Goal: Information Seeking & Learning: Learn about a topic

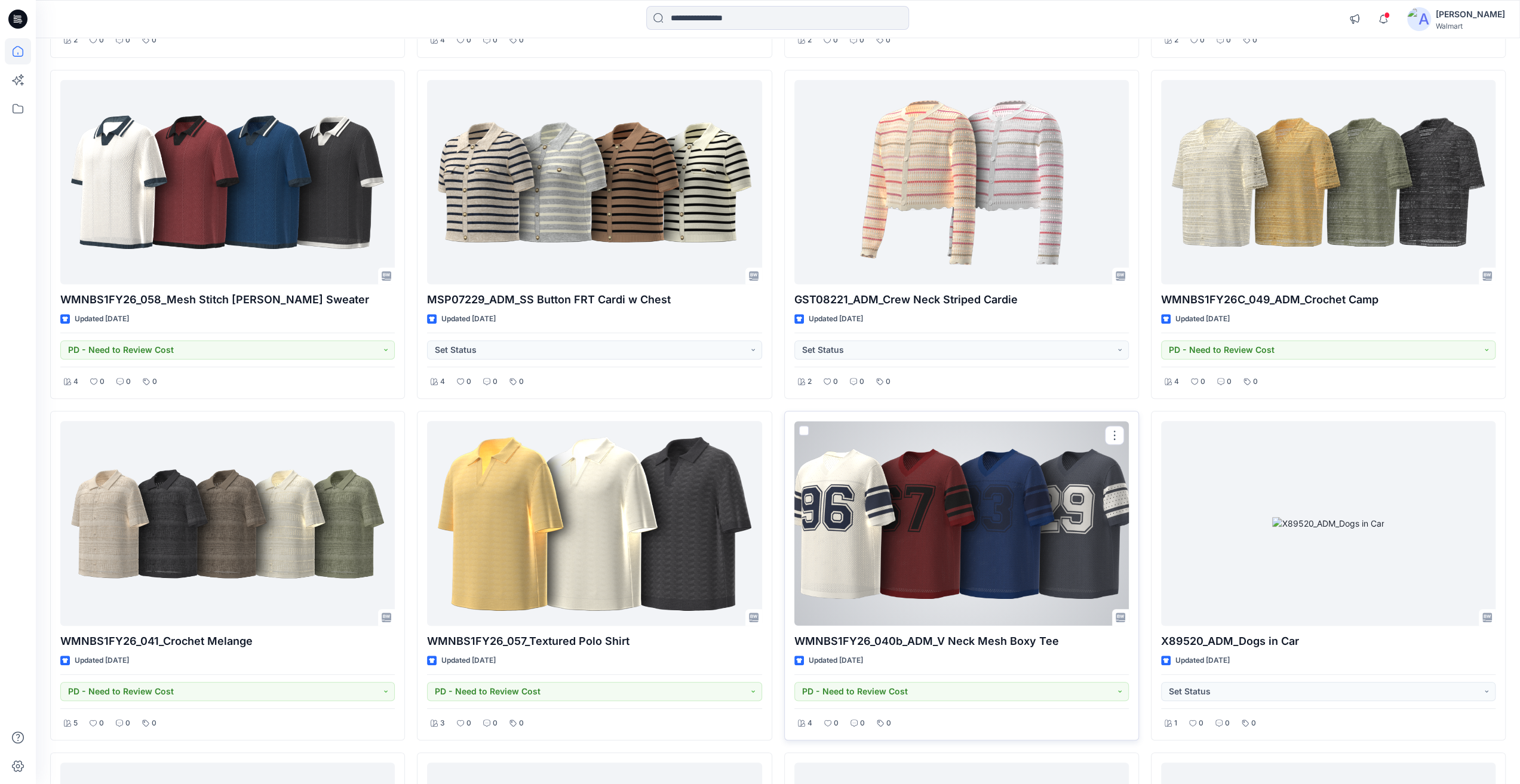
scroll to position [4960, 0]
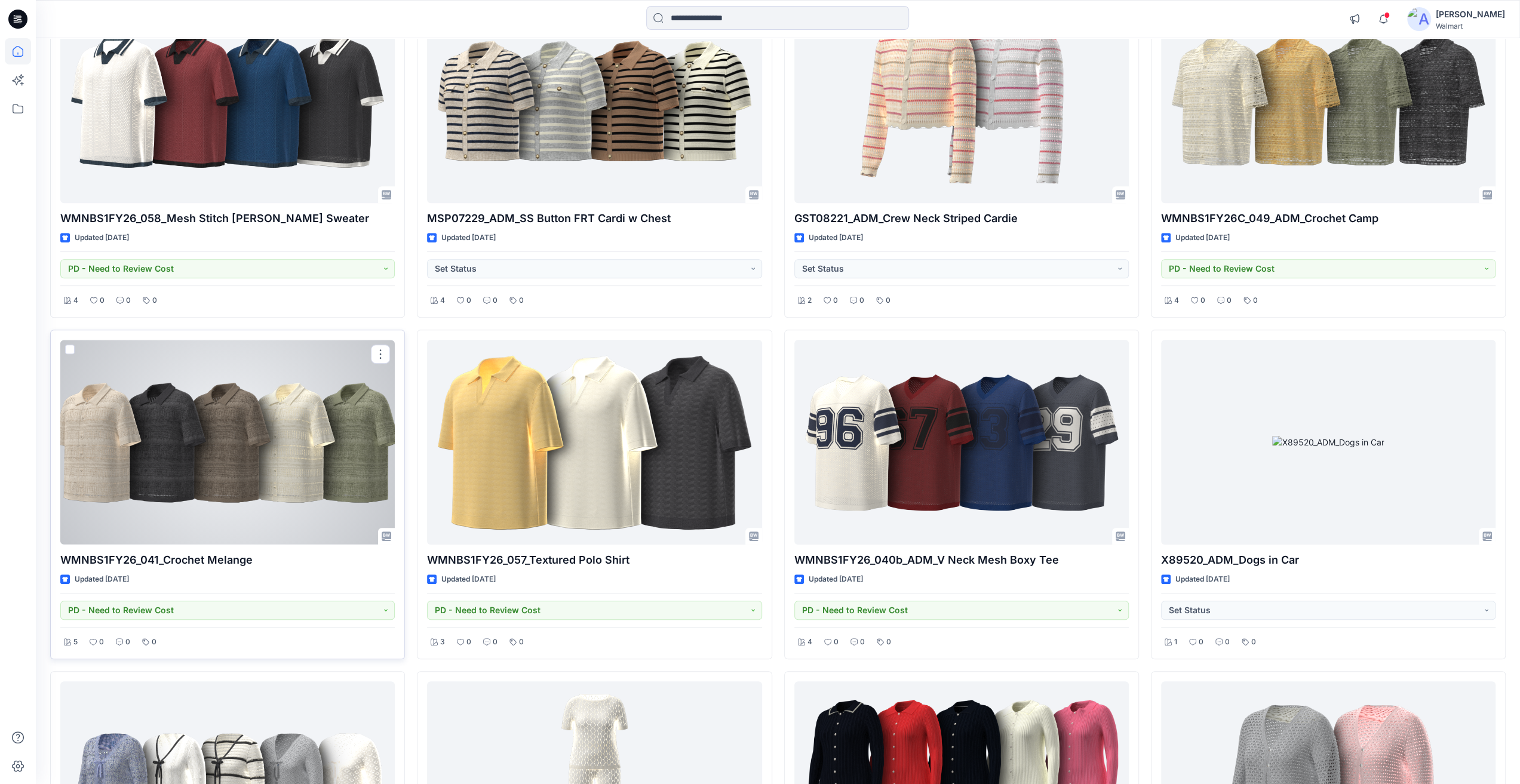
click at [165, 455] on div at bounding box center [227, 442] width 334 height 205
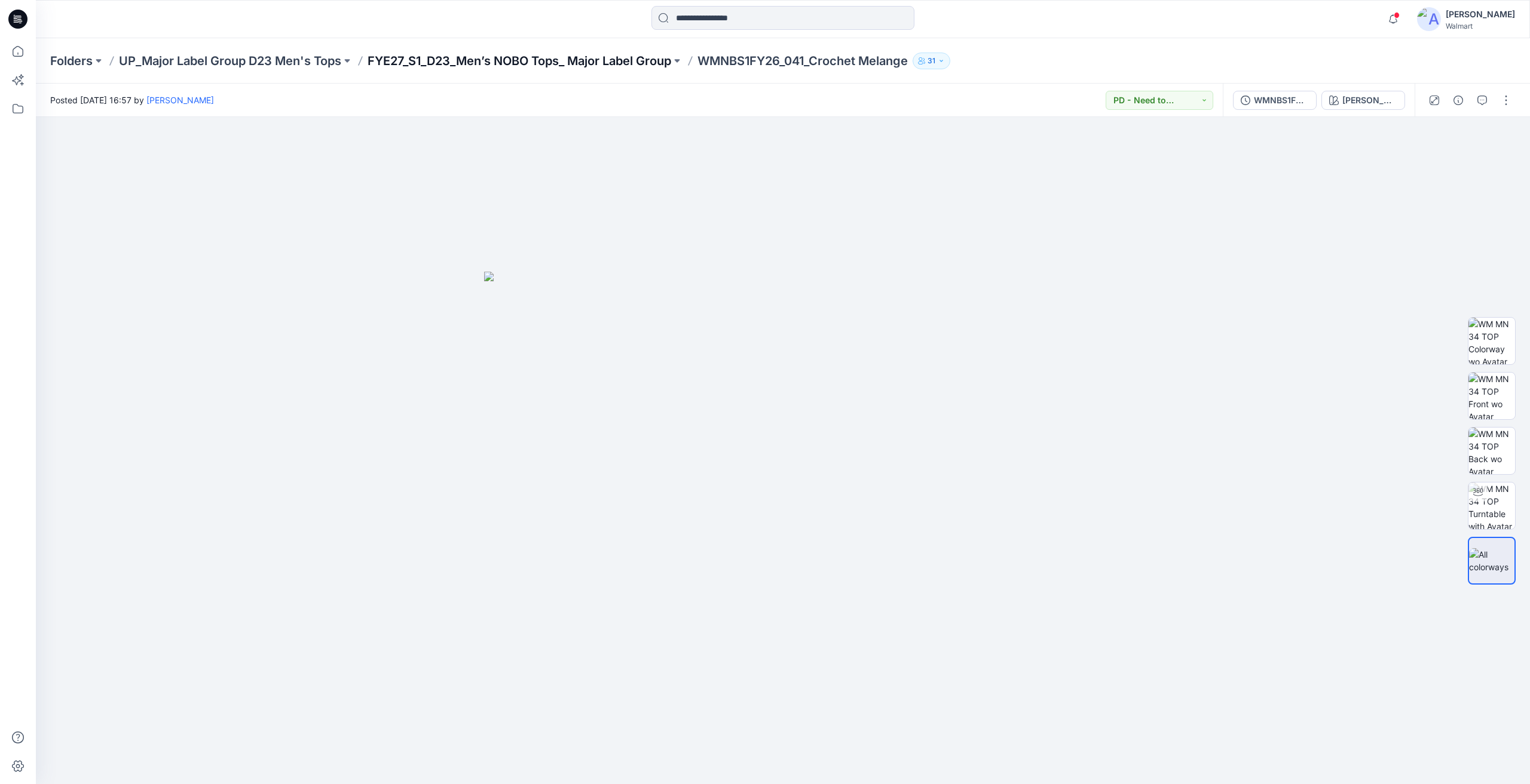
click at [614, 67] on p "FYE27_S1_D23_Men’s NOBO Tops_ Major Label Group" at bounding box center [519, 61] width 303 height 16
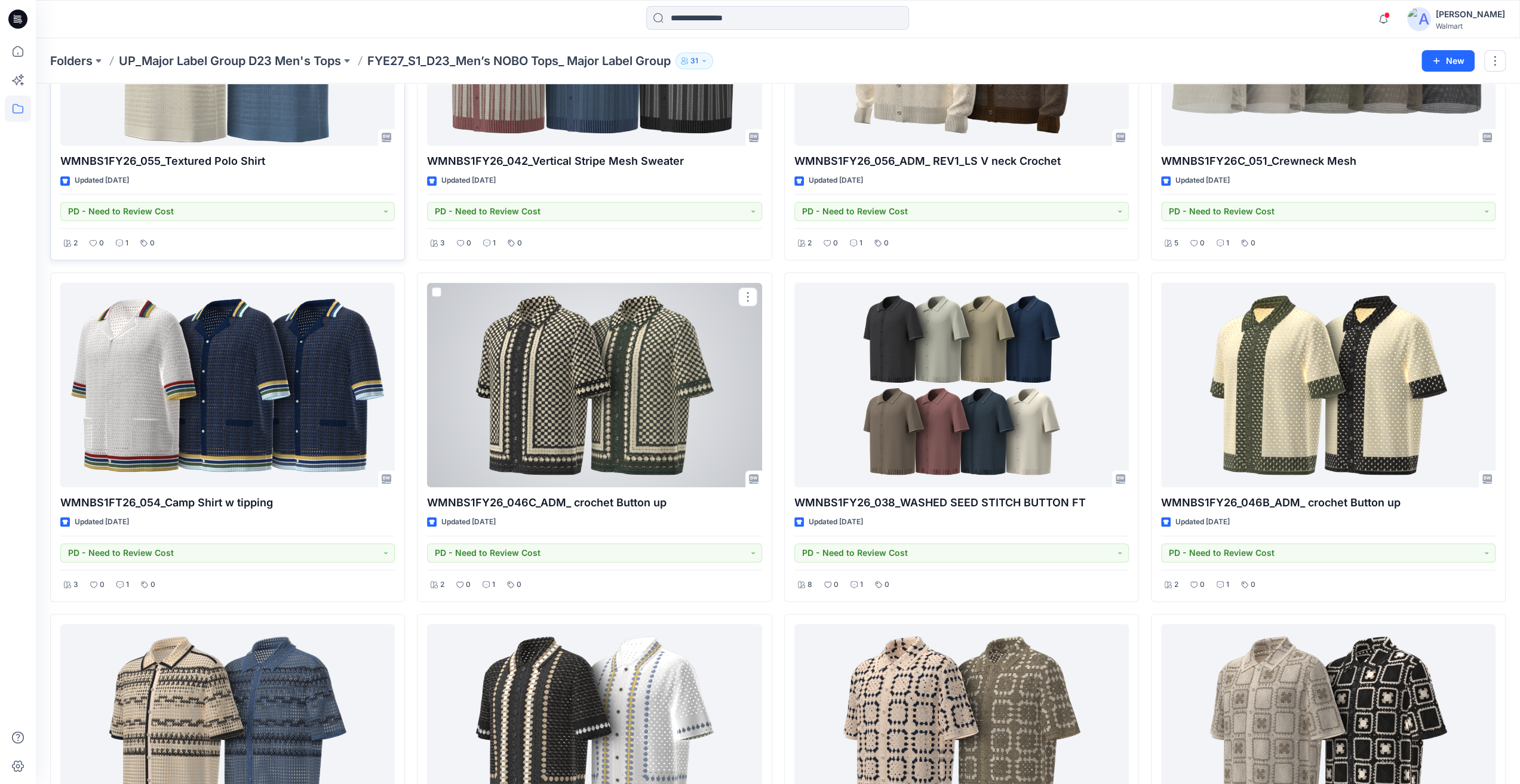
scroll to position [842, 0]
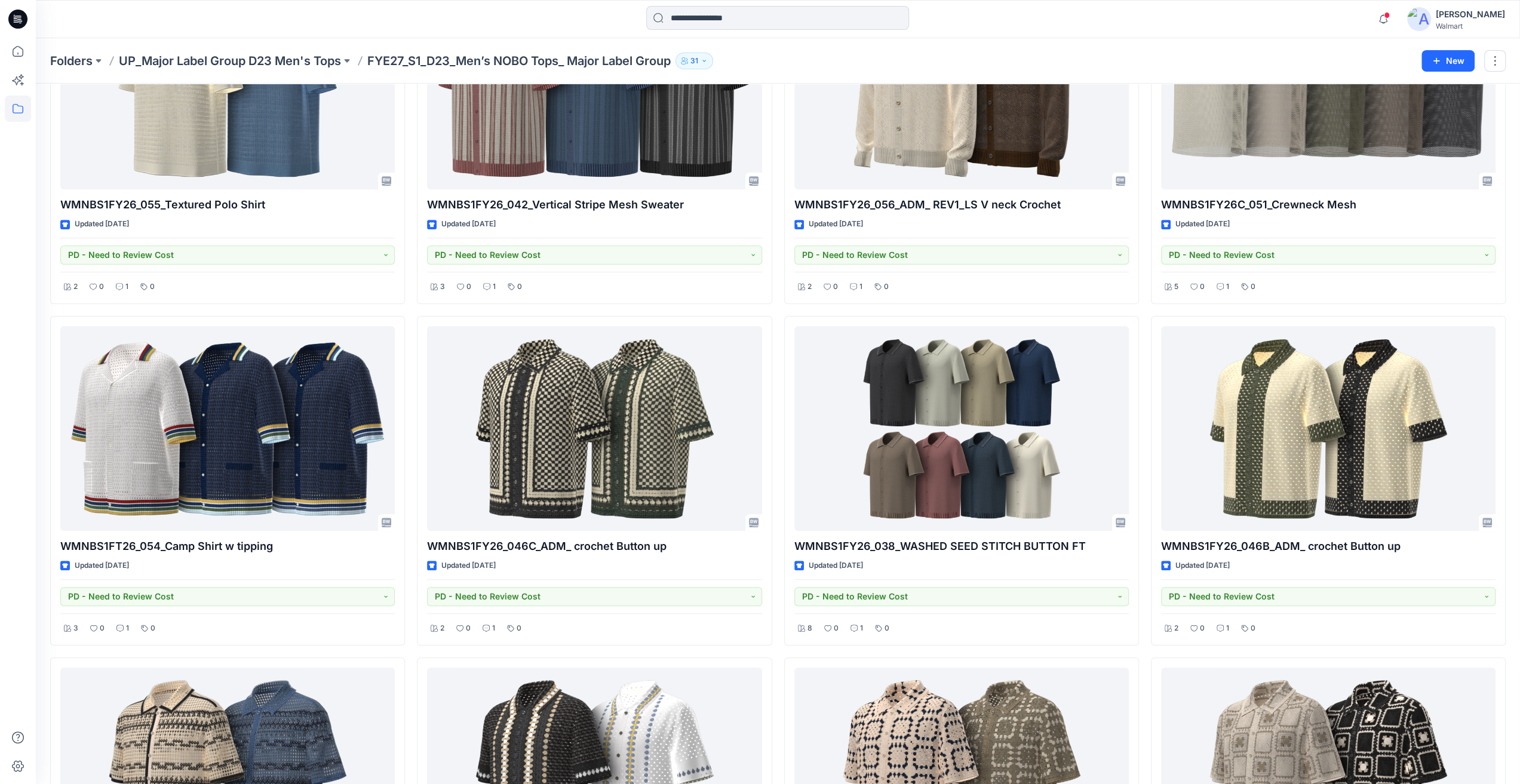
click at [28, 23] on div at bounding box center [18, 19] width 38 height 38
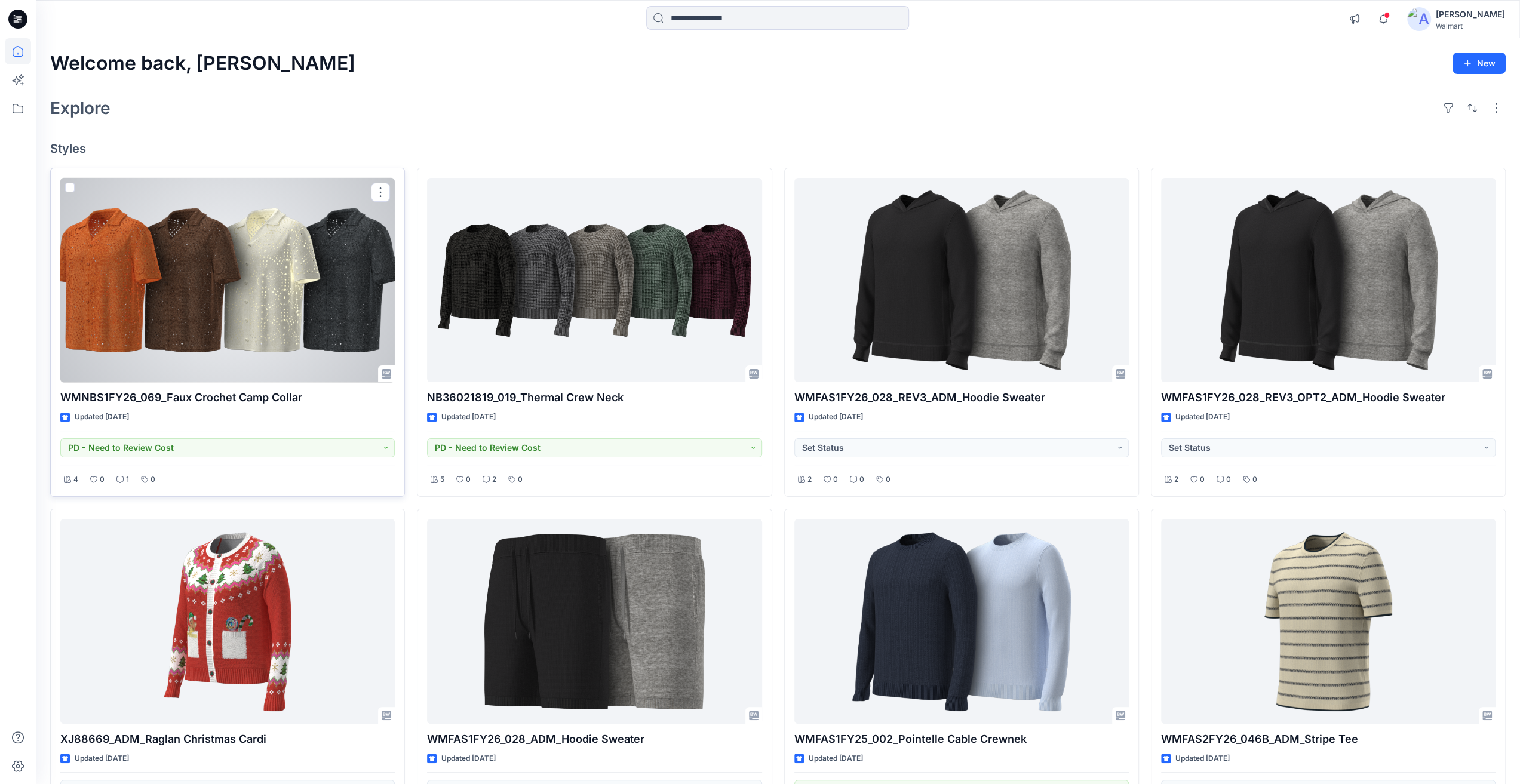
click at [218, 286] on div at bounding box center [227, 280] width 334 height 205
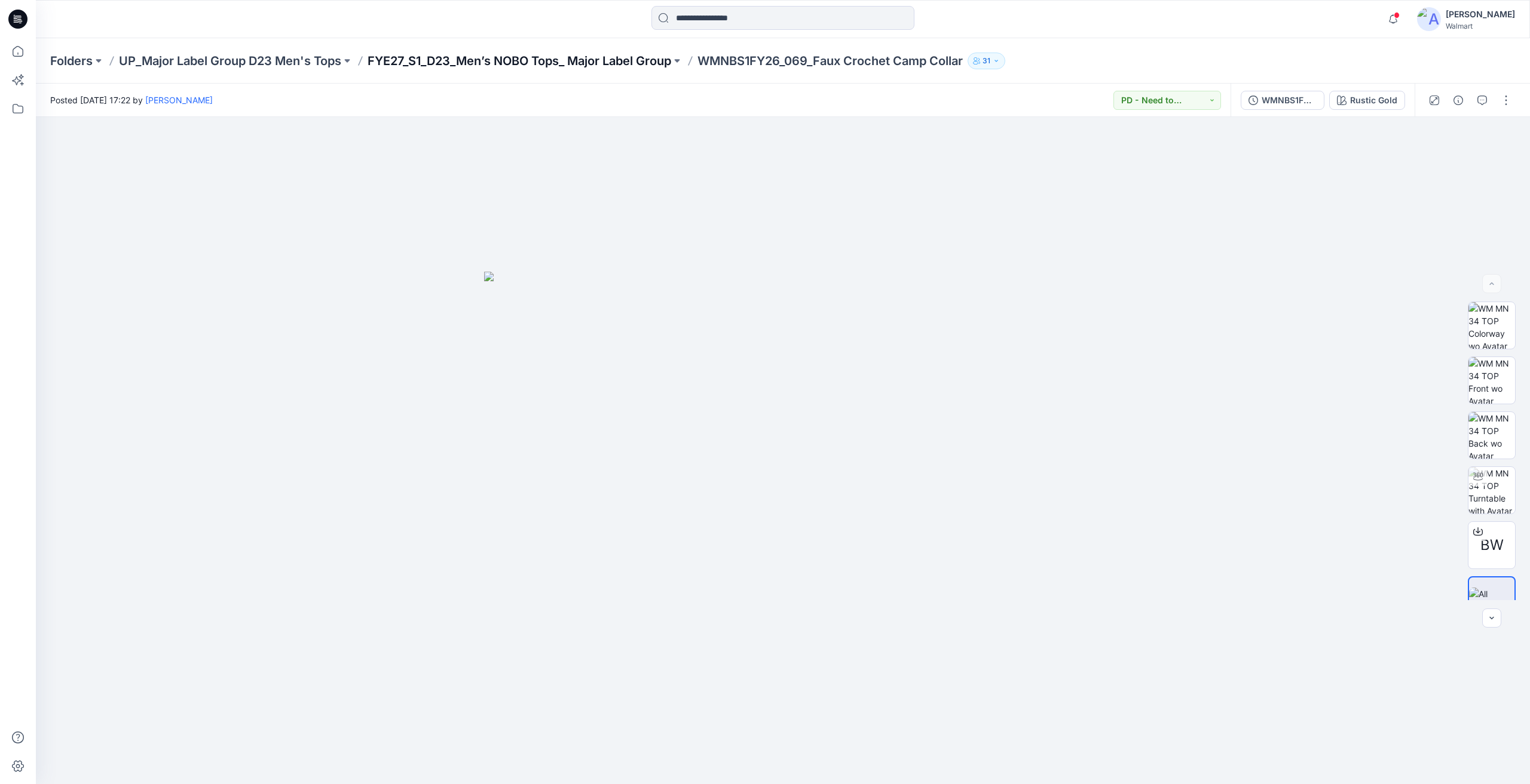
click at [544, 63] on p "FYE27_S1_D23_Men’s NOBO Tops_ Major Label Group" at bounding box center [519, 61] width 303 height 16
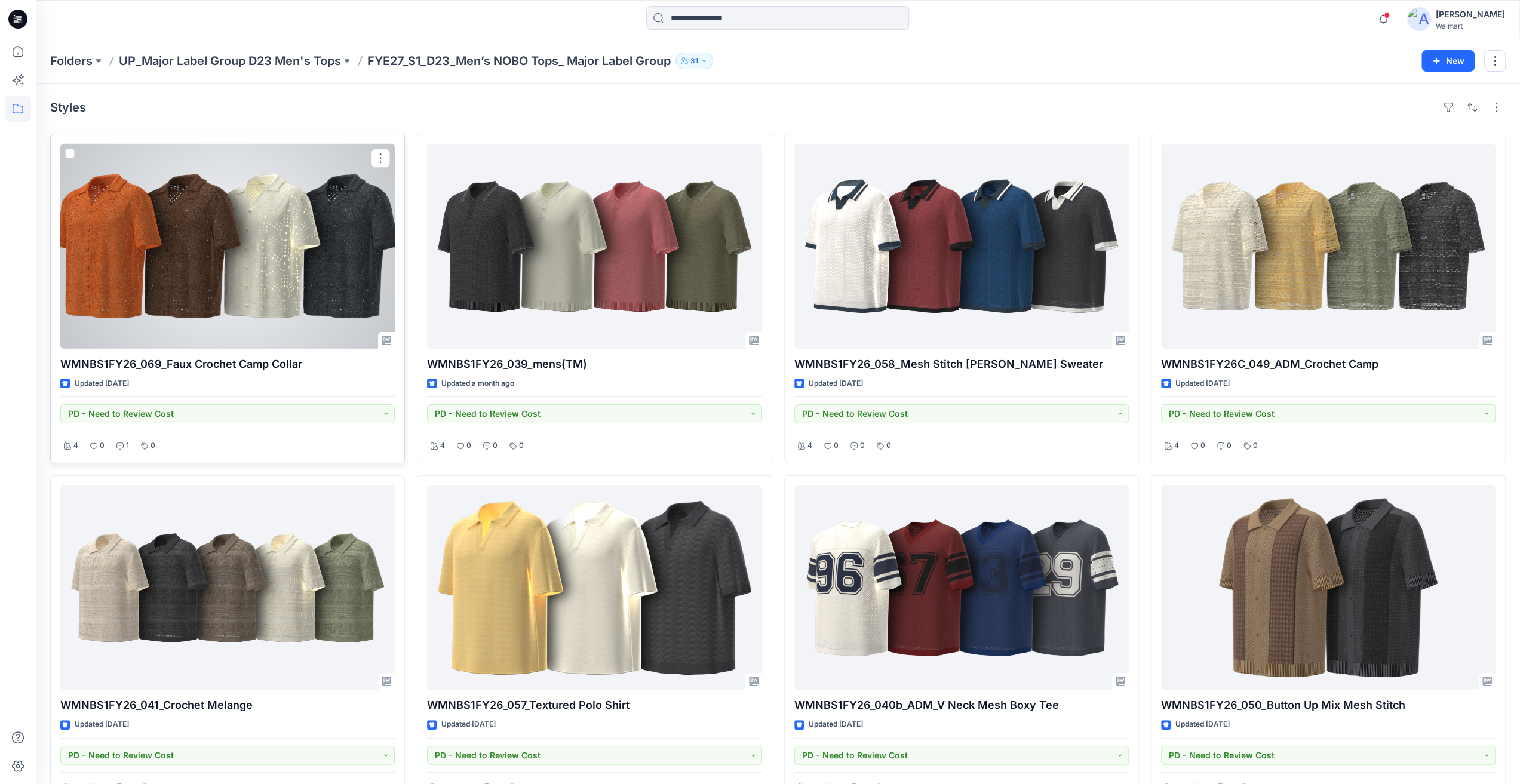
click at [307, 223] on div at bounding box center [227, 246] width 334 height 205
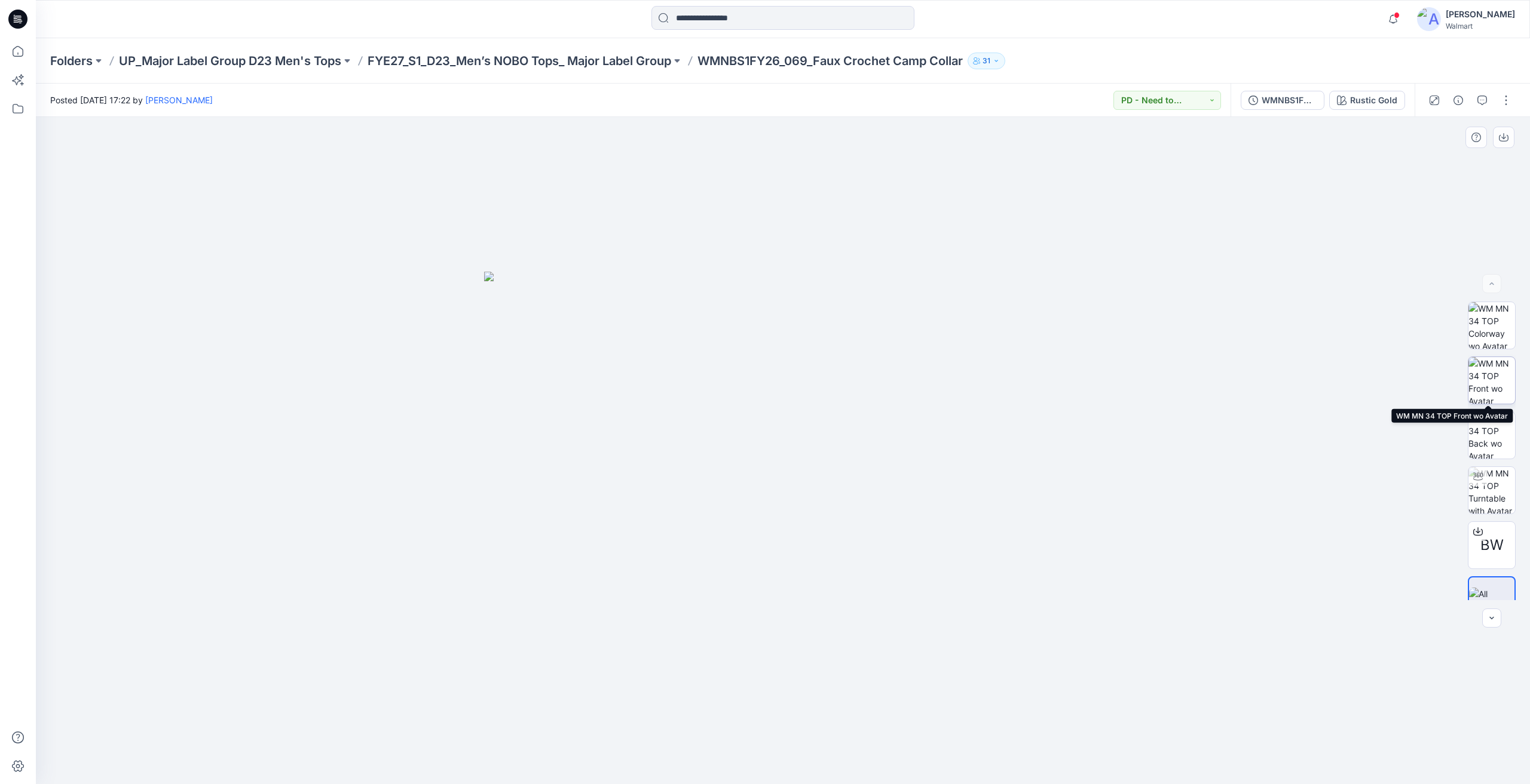
click at [1475, 368] on img at bounding box center [1491, 380] width 47 height 47
click at [1503, 139] on icon "button" at bounding box center [1504, 137] width 9 height 9
click at [1383, 107] on button "Rustic Gold" at bounding box center [1366, 100] width 76 height 19
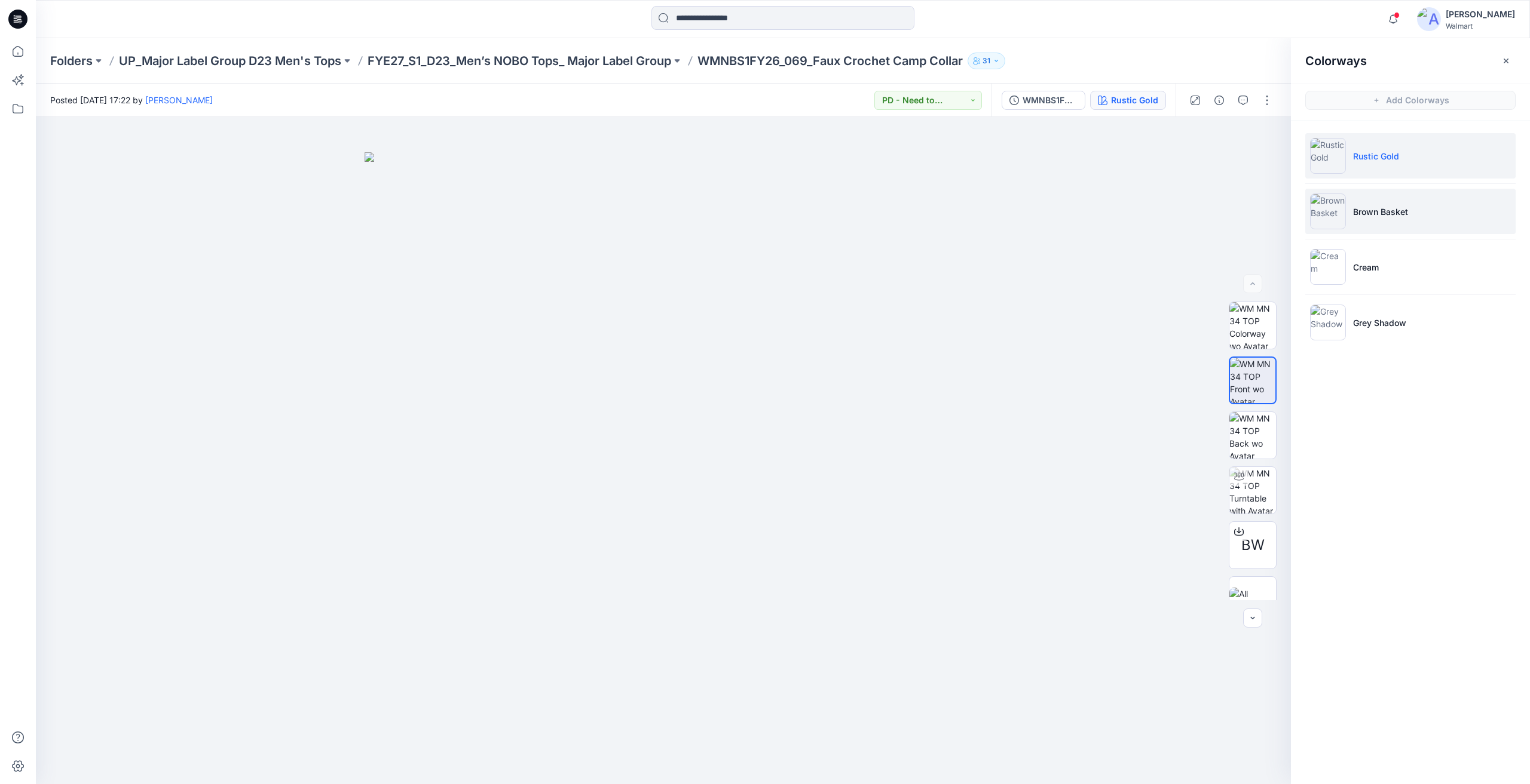
click at [1418, 209] on li "Brown Basket" at bounding box center [1410, 211] width 210 height 45
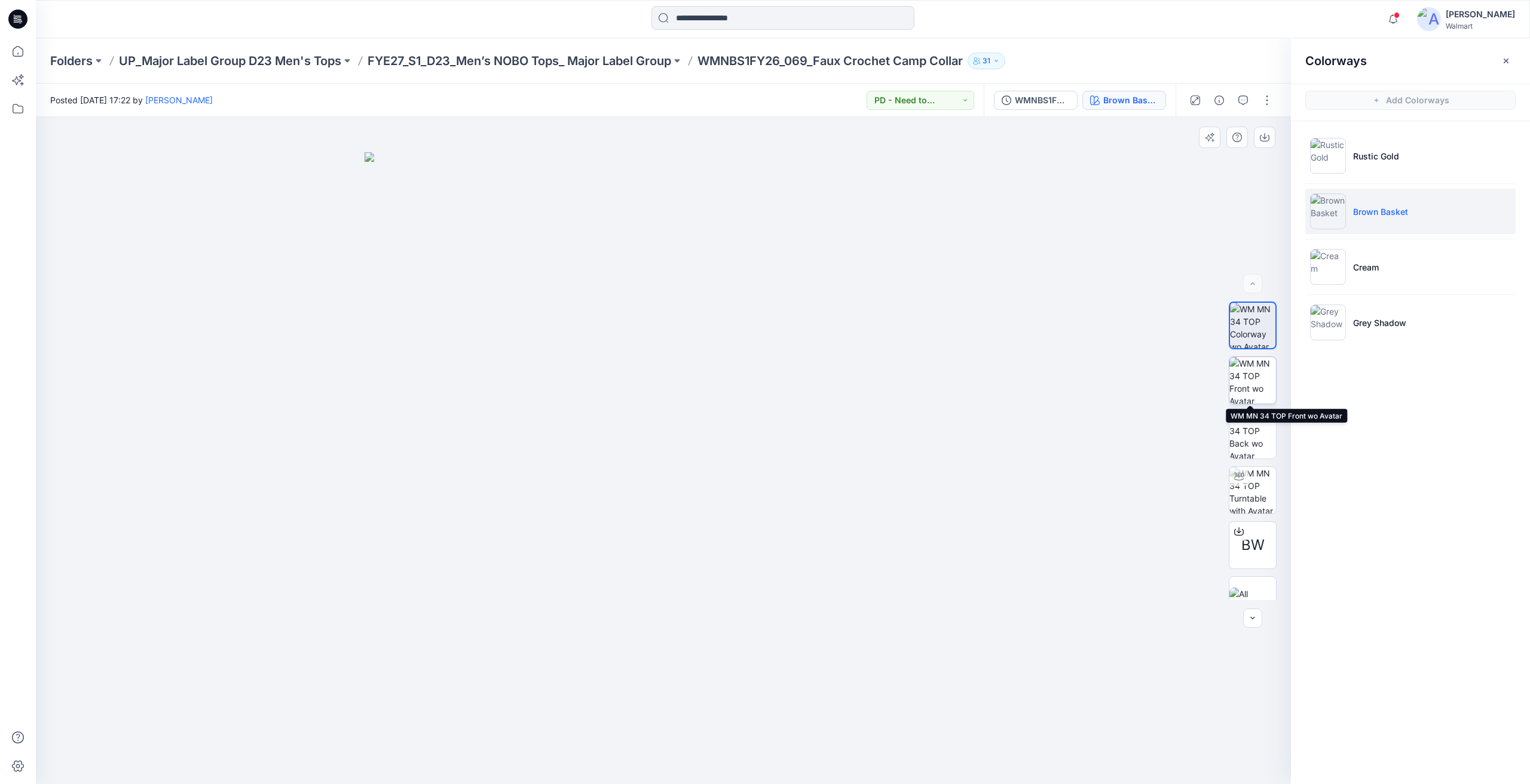
click at [1248, 371] on img at bounding box center [1252, 380] width 47 height 47
click at [1268, 147] on button "button" at bounding box center [1264, 137] width 22 height 22
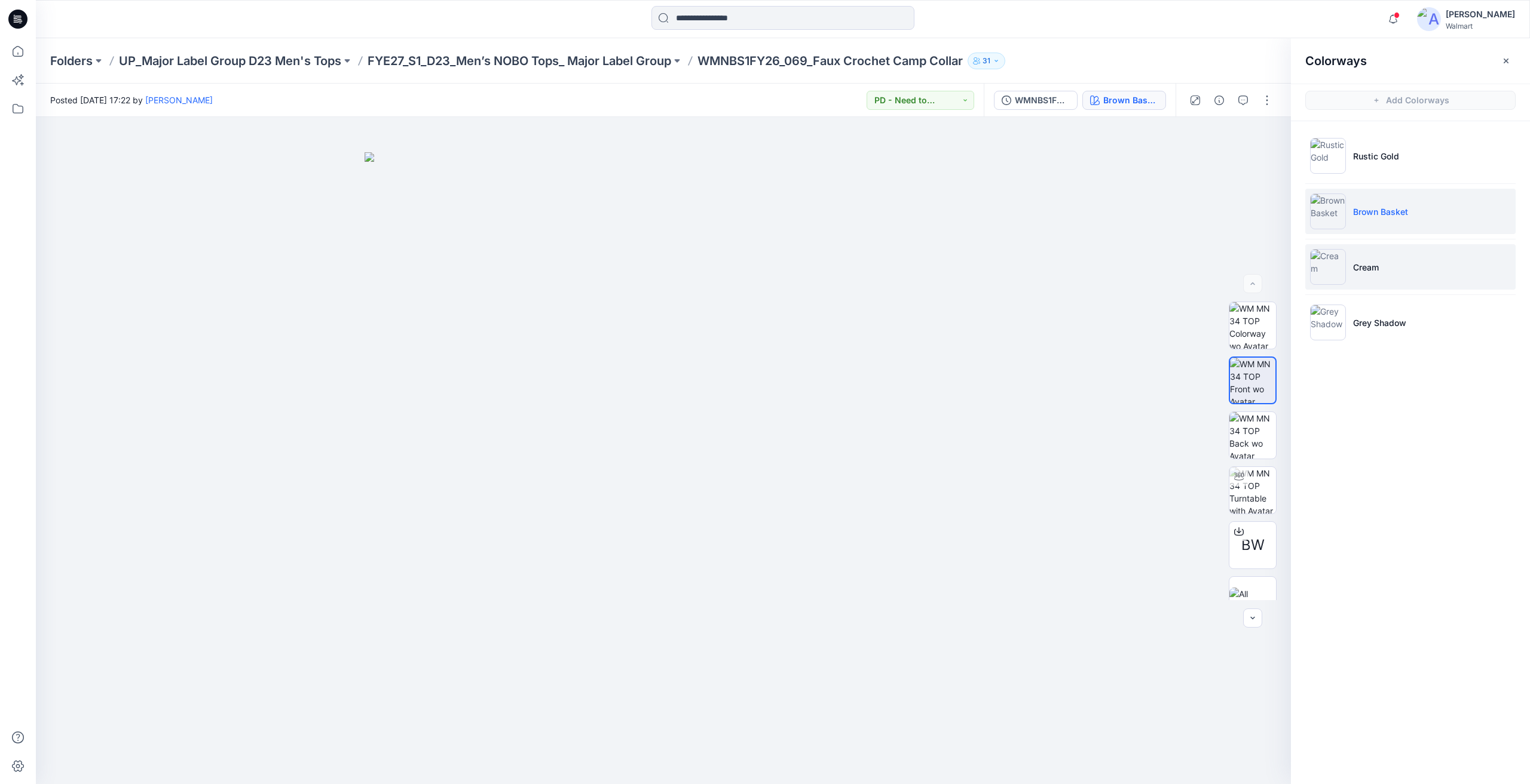
click at [1392, 276] on li "Cream" at bounding box center [1410, 266] width 210 height 45
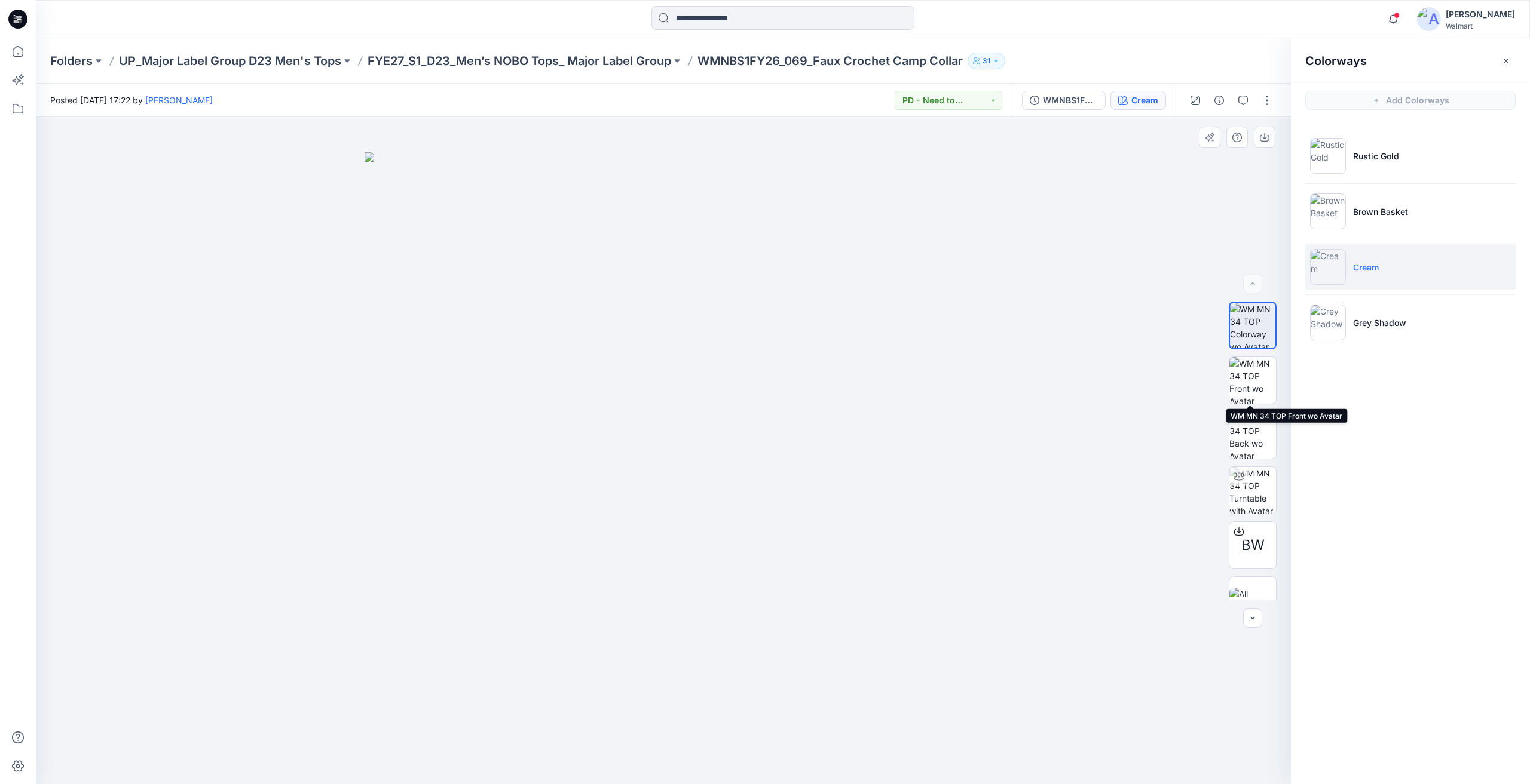
drag, startPoint x: 1265, startPoint y: 383, endPoint x: 1267, endPoint y: 303, distance: 80.0
click at [1265, 382] on img at bounding box center [1252, 380] width 47 height 47
click at [1272, 138] on button "button" at bounding box center [1264, 137] width 22 height 22
click at [1407, 311] on li "Grey Shadow" at bounding box center [1410, 322] width 210 height 45
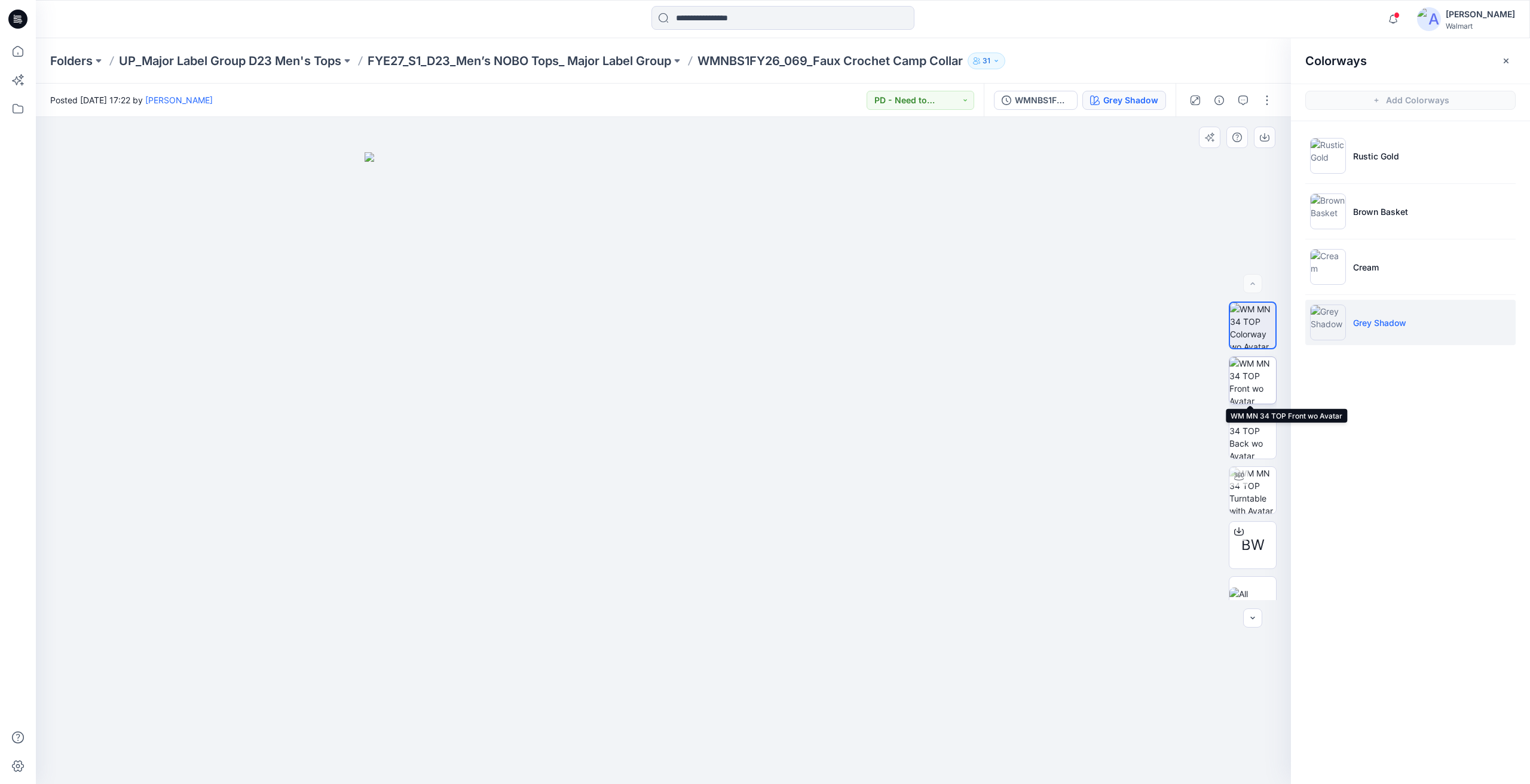
click at [1253, 376] on img at bounding box center [1252, 380] width 47 height 47
click at [1265, 139] on icon "button" at bounding box center [1264, 137] width 9 height 9
